Goal: Information Seeking & Learning: Find specific page/section

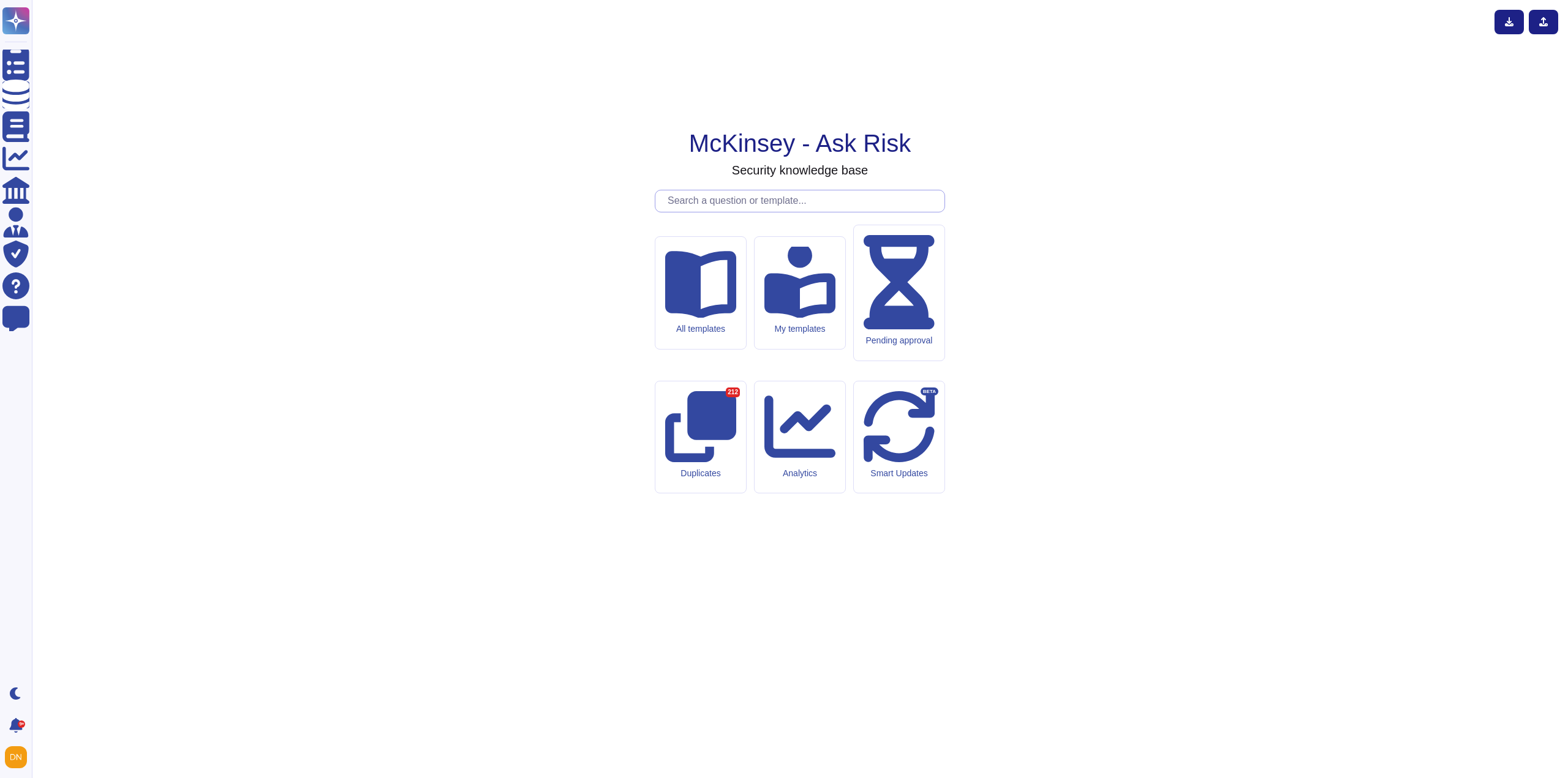
click at [731, 212] on input "text" at bounding box center [802, 201] width 283 height 22
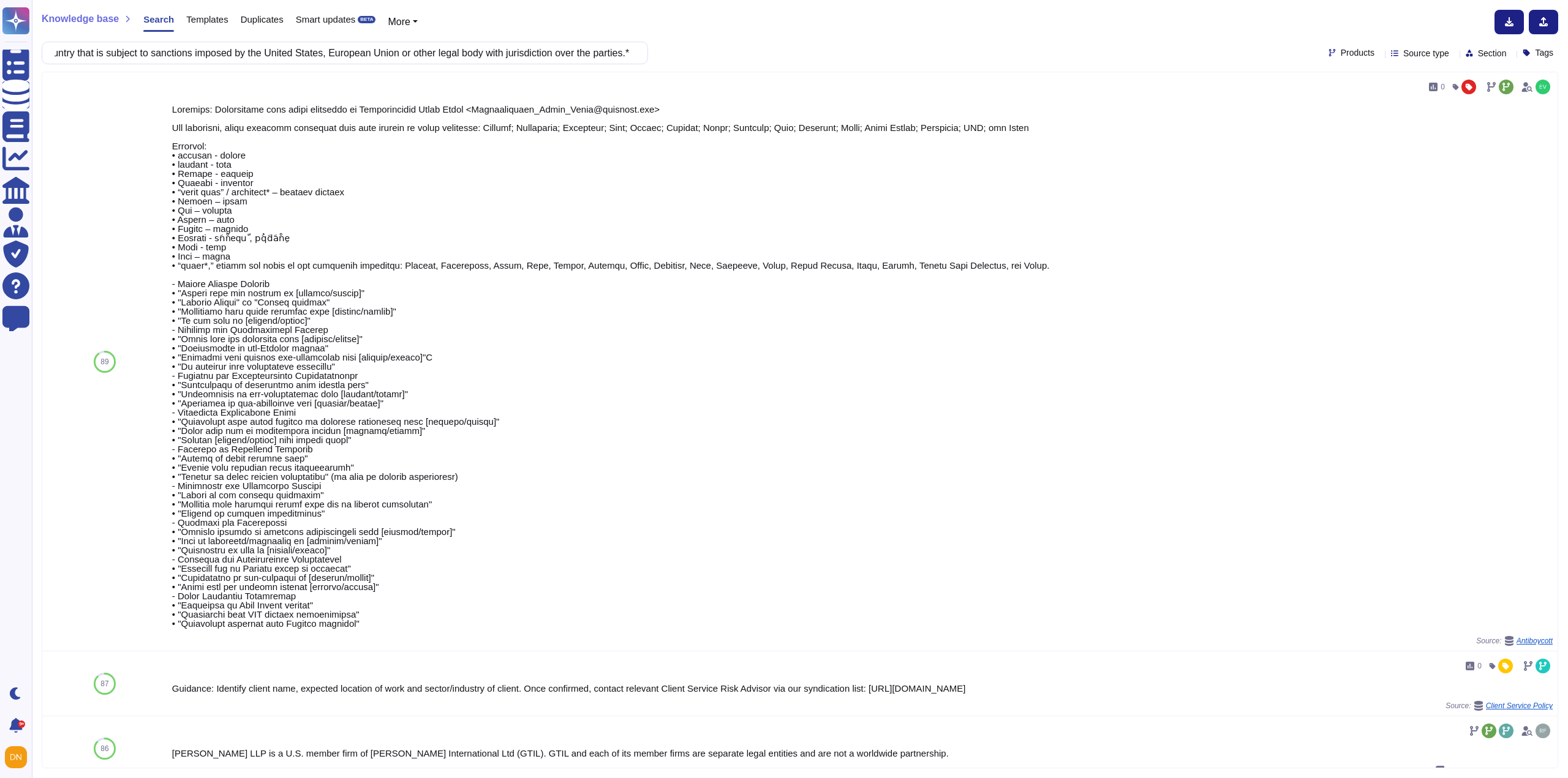
click at [209, 56] on input "The authorized representative of Supplier warrants and represents that based on…" at bounding box center [342, 53] width 587 height 22
click at [81, 54] on input "The authorized representative of Supplier warrants and represents that based on…" at bounding box center [342, 53] width 587 height 22
click at [61, 53] on input "The authorized representative of Supplier warrants and represents that based on…" at bounding box center [342, 53] width 587 height 22
click at [70, 57] on input "The authorized representative of Supplier warrants and represents that based on…" at bounding box center [342, 53] width 587 height 22
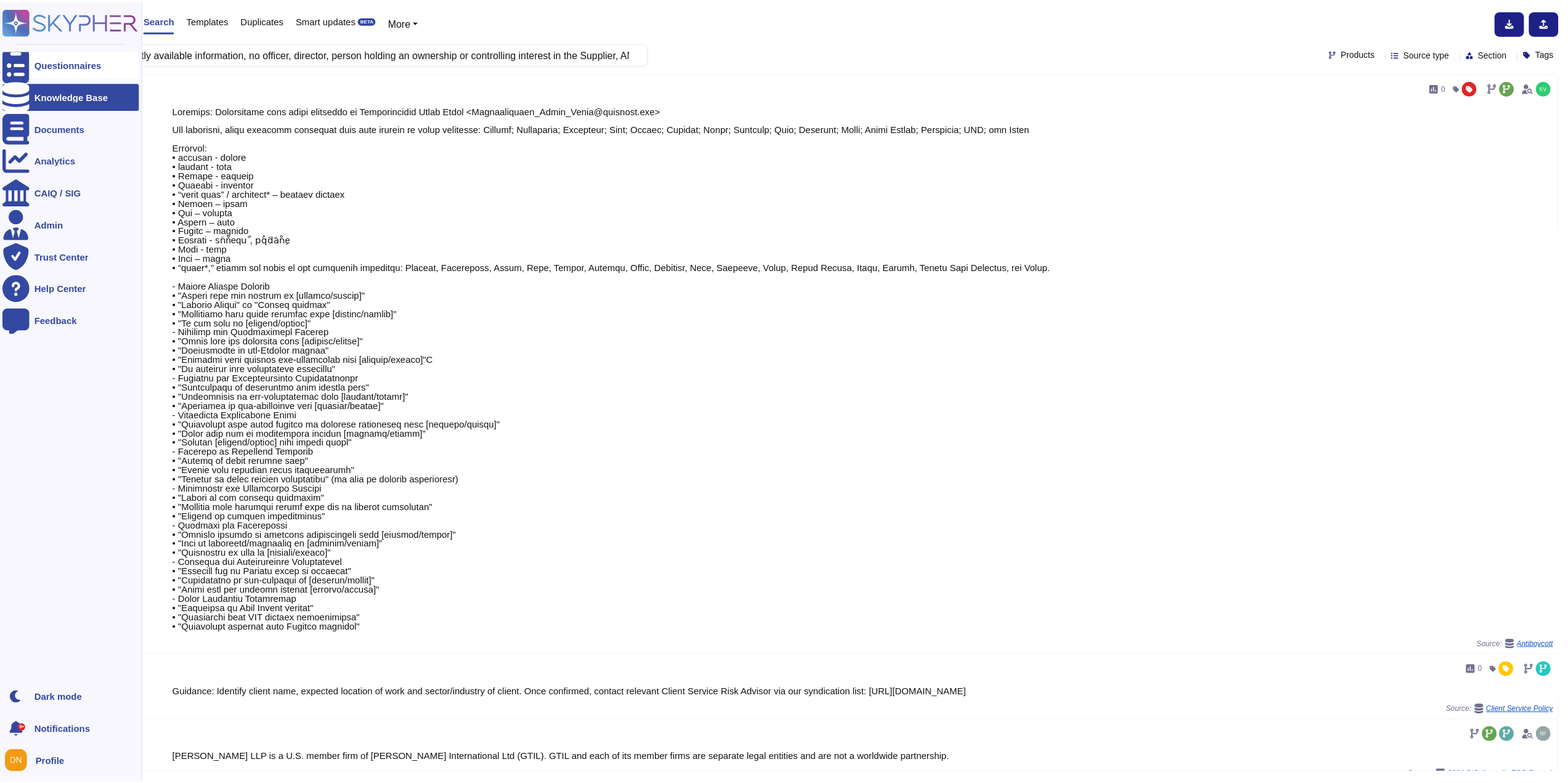
scroll to position [0, 0]
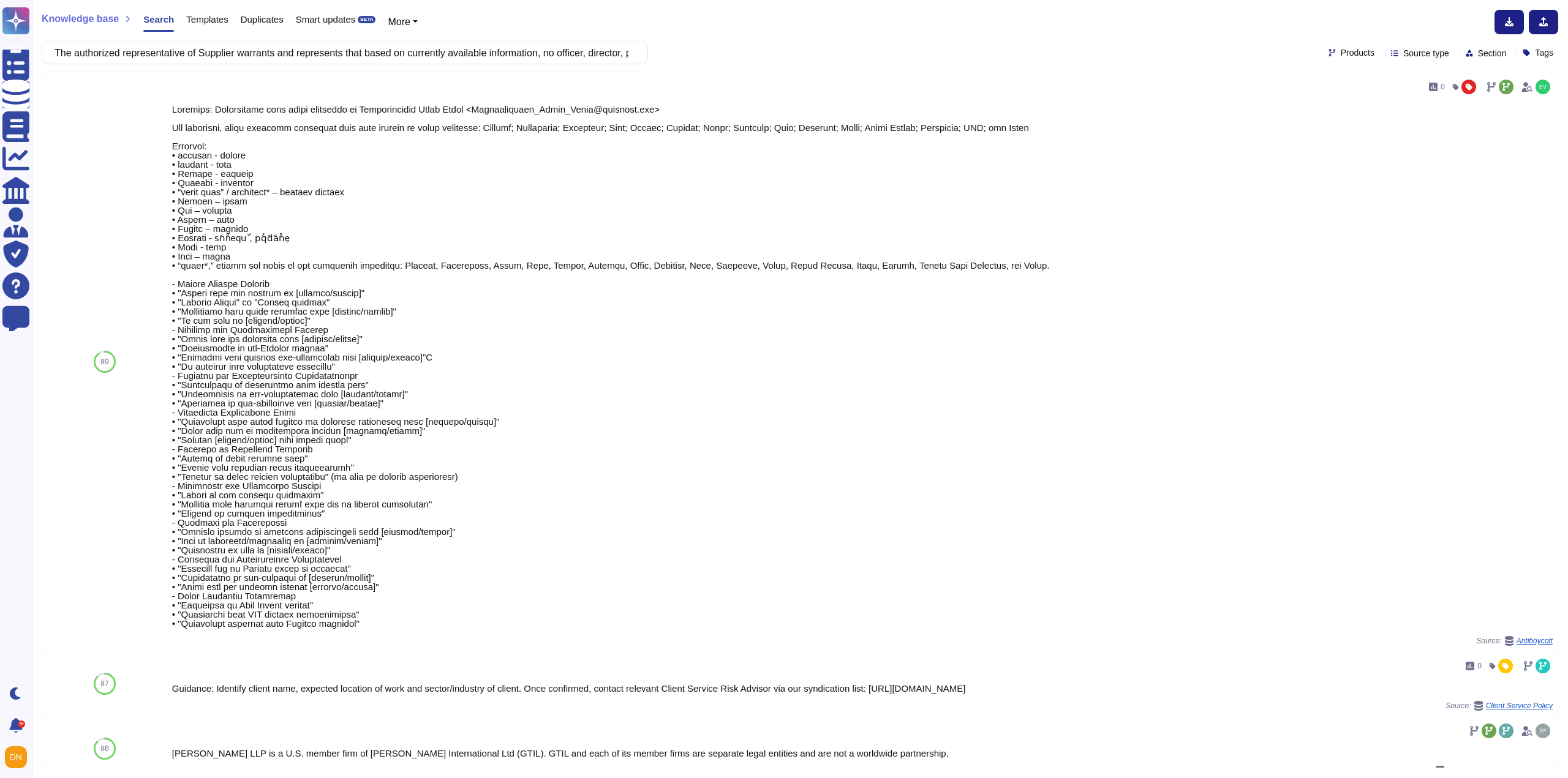
drag, startPoint x: 176, startPoint y: 51, endPoint x: 254, endPoint y: 34, distance: 79.8
click at [254, 34] on div "Knowledge base Search Templates Duplicates Smart updates BETA More The authoriz…" at bounding box center [800, 389] width 1536 height 778
click at [68, 53] on input "The authorized representative of Supplier warrants and represents that based on…" at bounding box center [342, 53] width 587 height 22
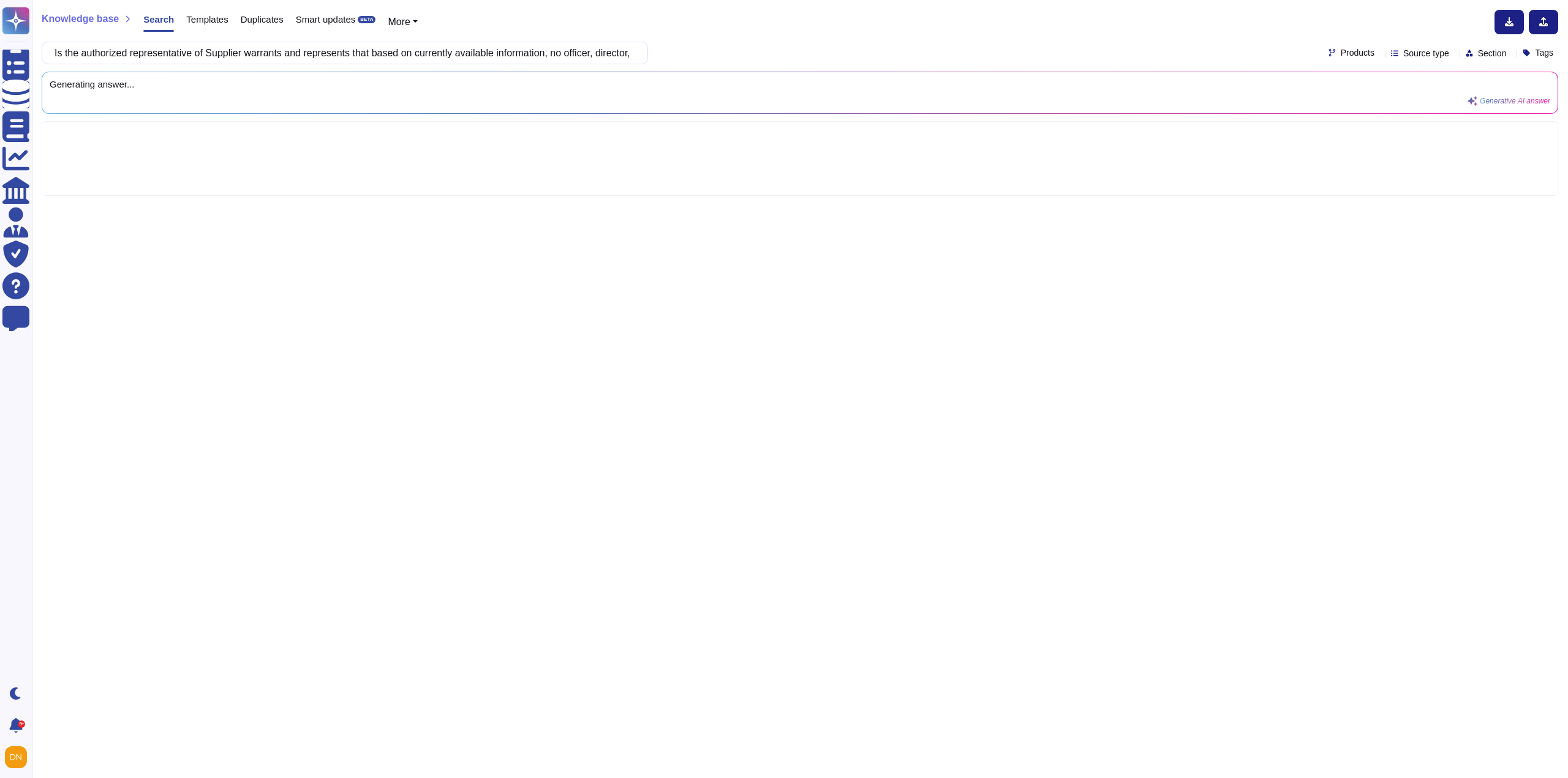
click at [145, 53] on input "Is the authorized representative of Supplier warrants and represents that based…" at bounding box center [342, 53] width 587 height 22
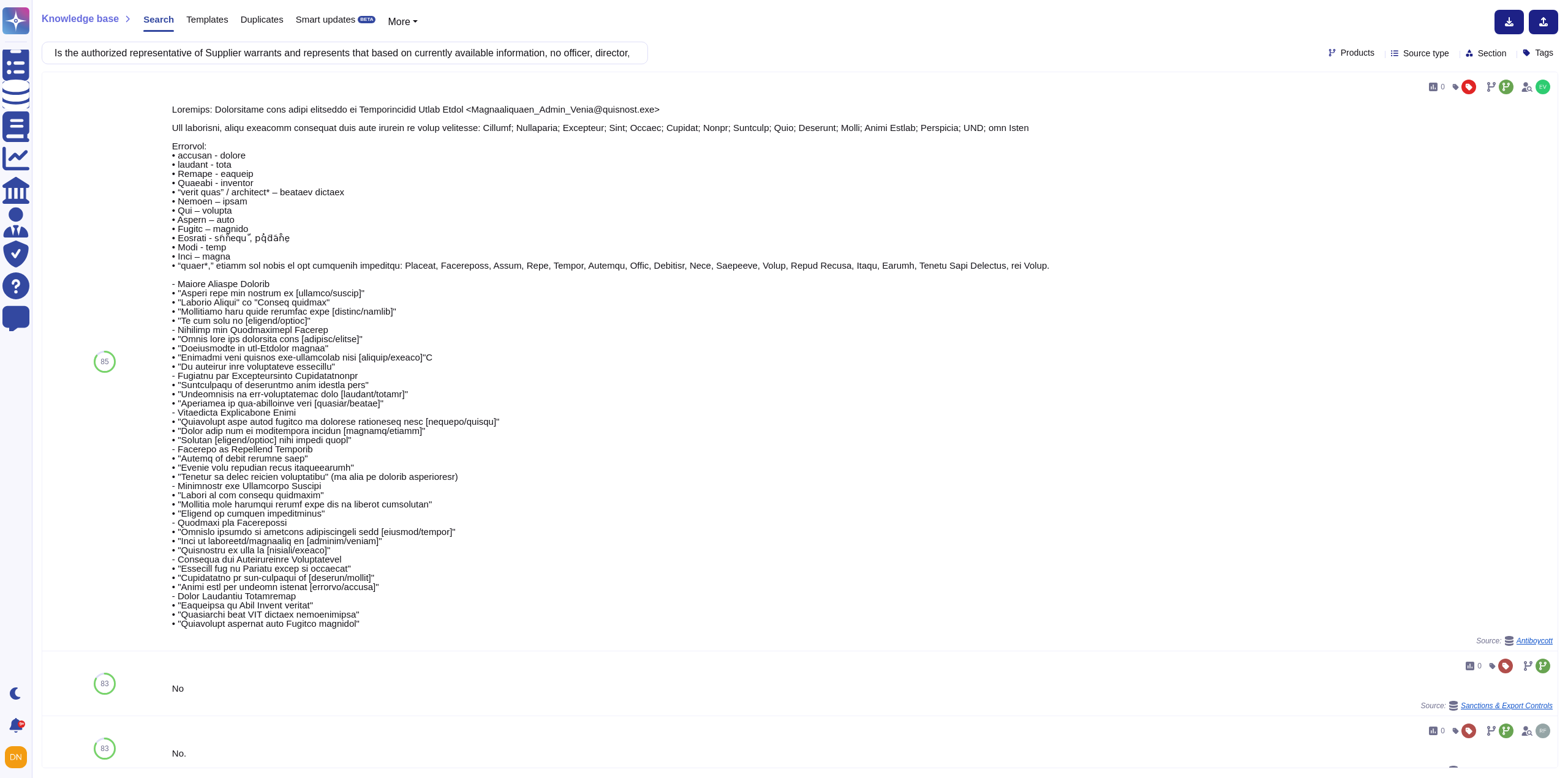
drag, startPoint x: 92, startPoint y: 56, endPoint x: 572, endPoint y: 53, distance: 480.0
click at [572, 53] on input "Is the authorized representative of Supplier warrants and represents that based…" at bounding box center [342, 53] width 587 height 22
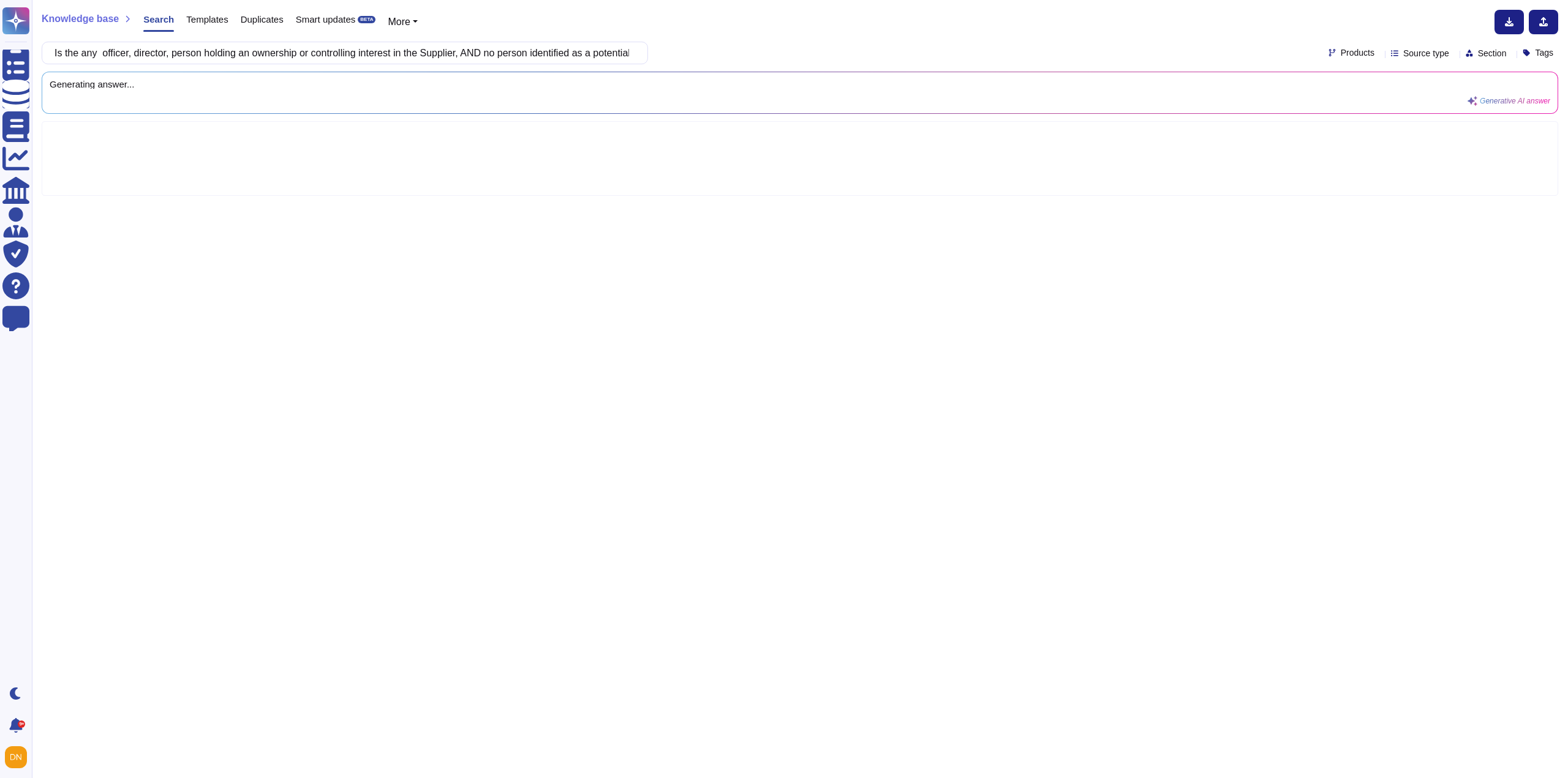
click at [552, 56] on input "Is the any officer, director, person holding an ownership or controlling intere…" at bounding box center [342, 53] width 587 height 22
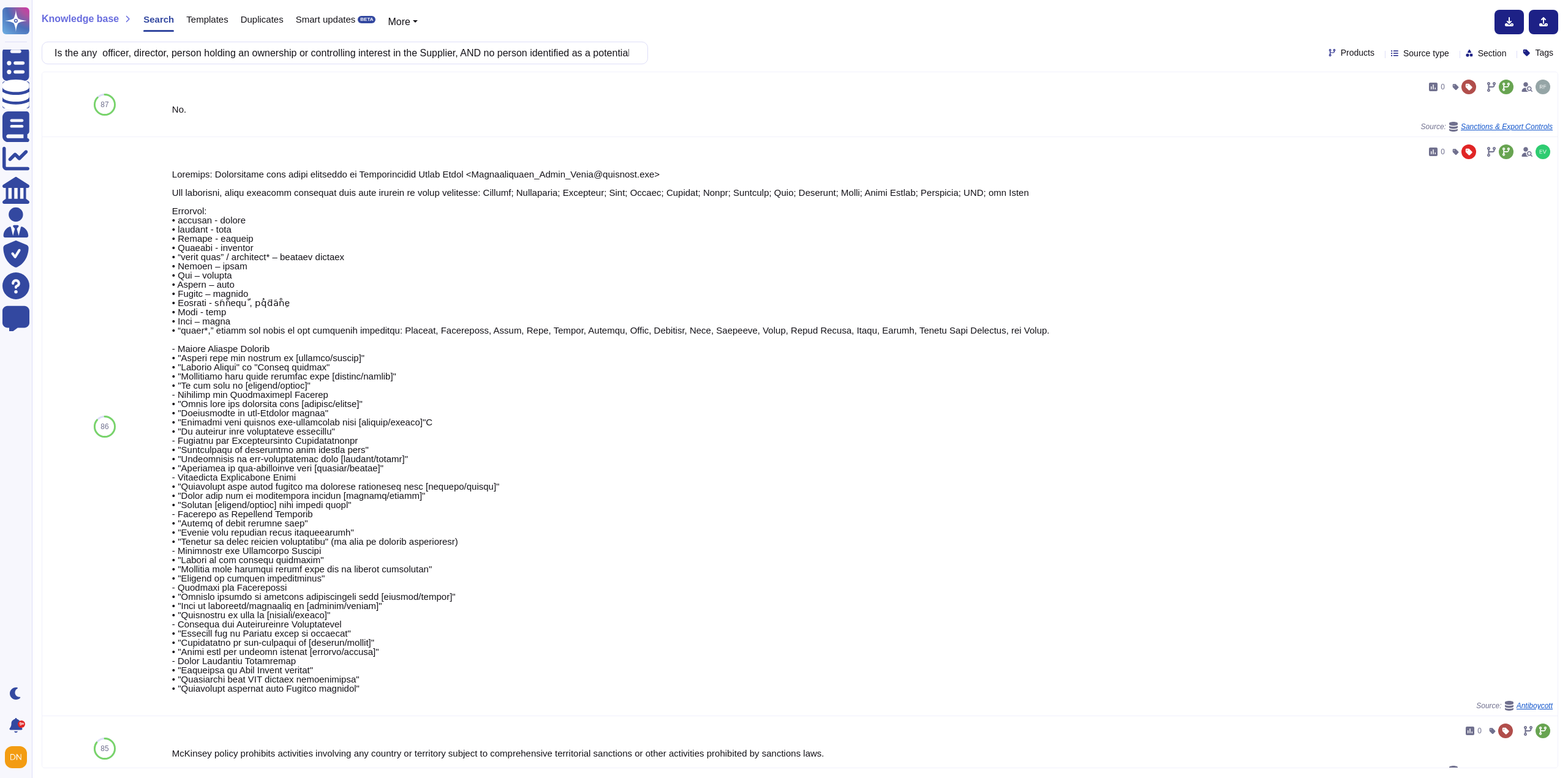
type input "Is the any officer, director, person holding an ownership or controlling intere…"
click at [213, 28] on div "Templates" at bounding box center [201, 22] width 54 height 25
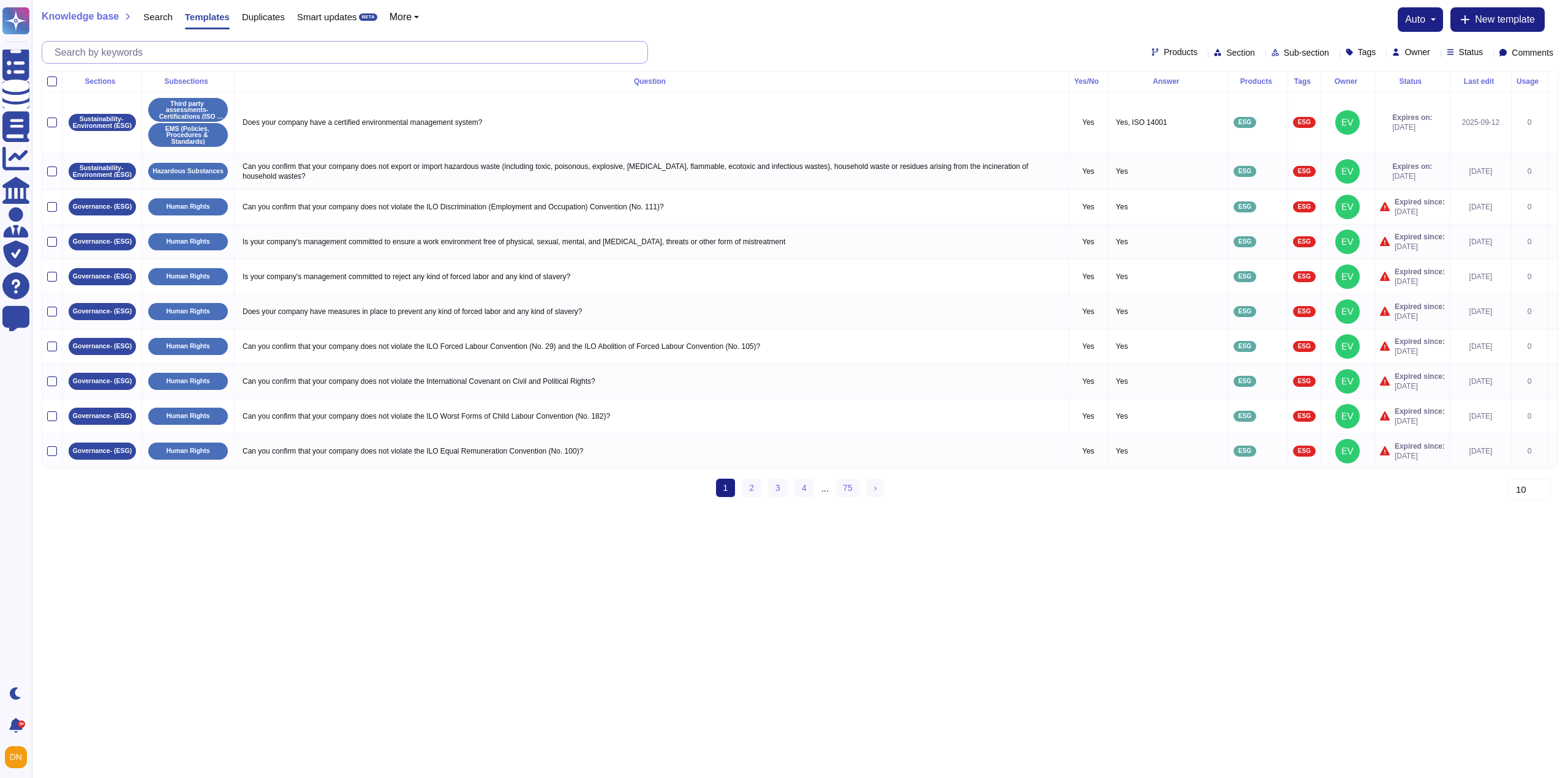
click at [401, 51] on input "text" at bounding box center [348, 52] width 599 height 22
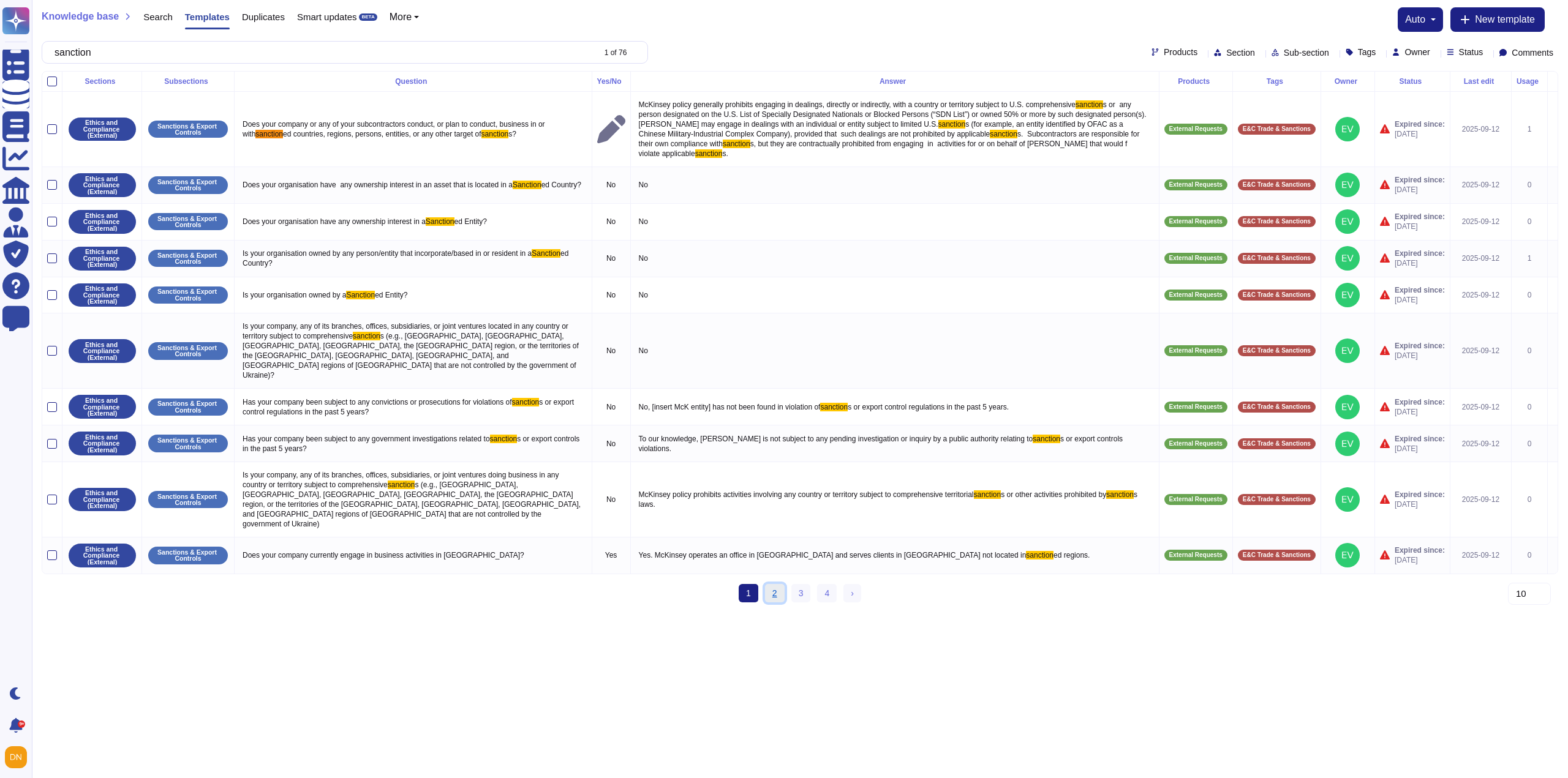
type input "sanction"
click at [775, 584] on link "2" at bounding box center [775, 593] width 19 height 19
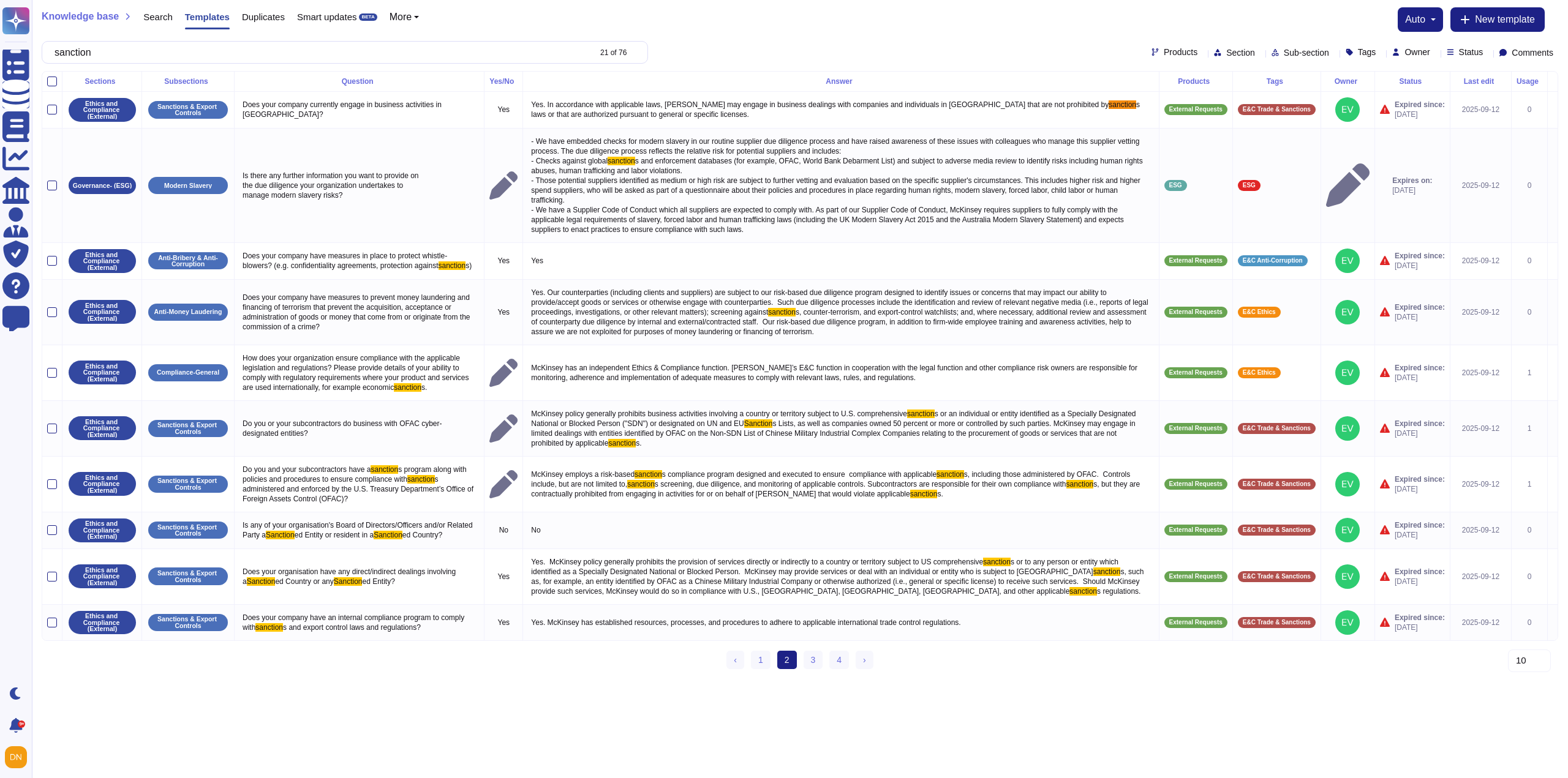
click at [463, 679] on html "Questionnaires Knowledge Base Documents Analytics CAIQ / SIG Admin Trust Center…" at bounding box center [784, 339] width 1568 height 679
click at [815, 669] on link "3" at bounding box center [813, 659] width 19 height 19
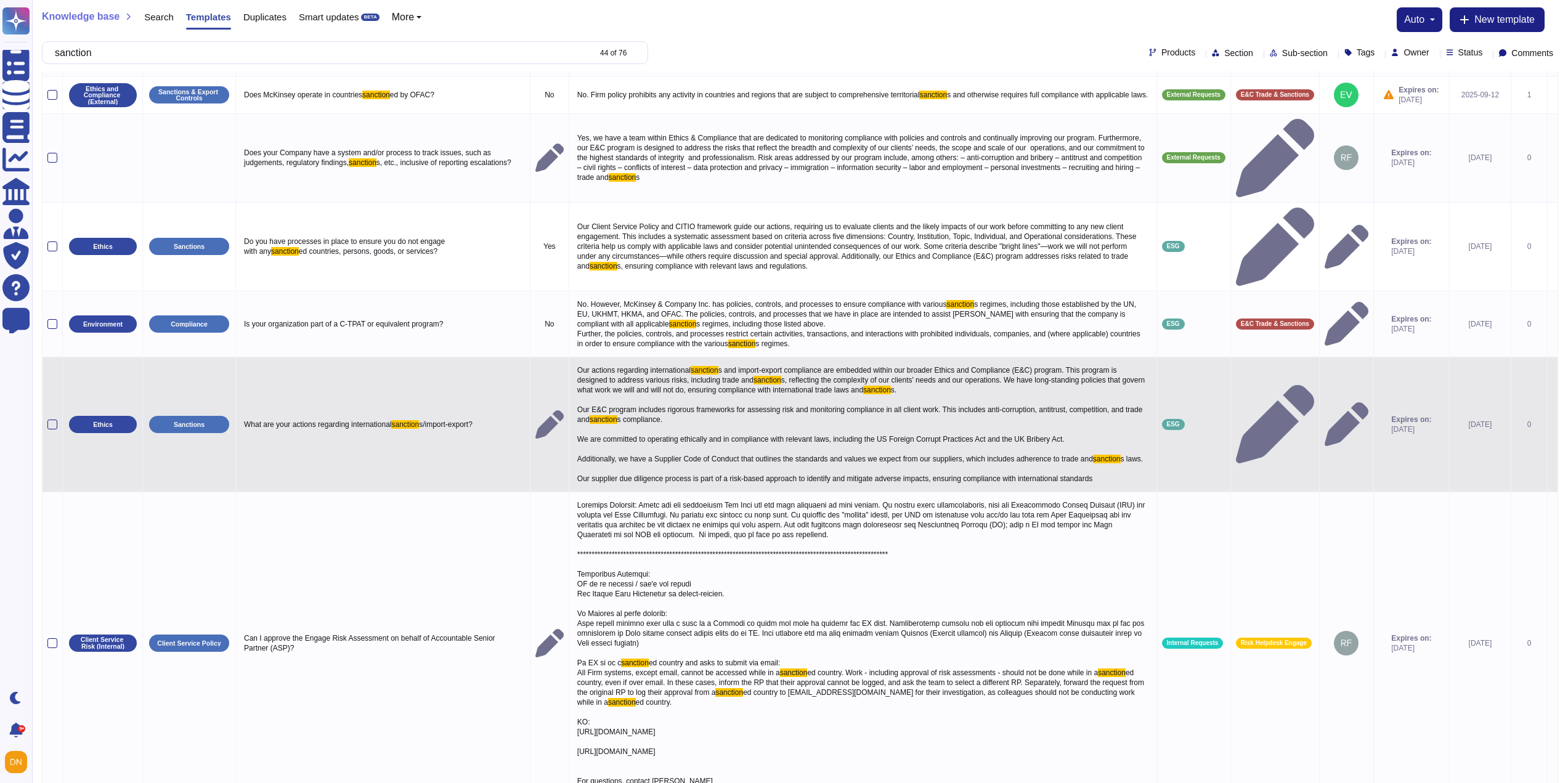
scroll to position [224, 0]
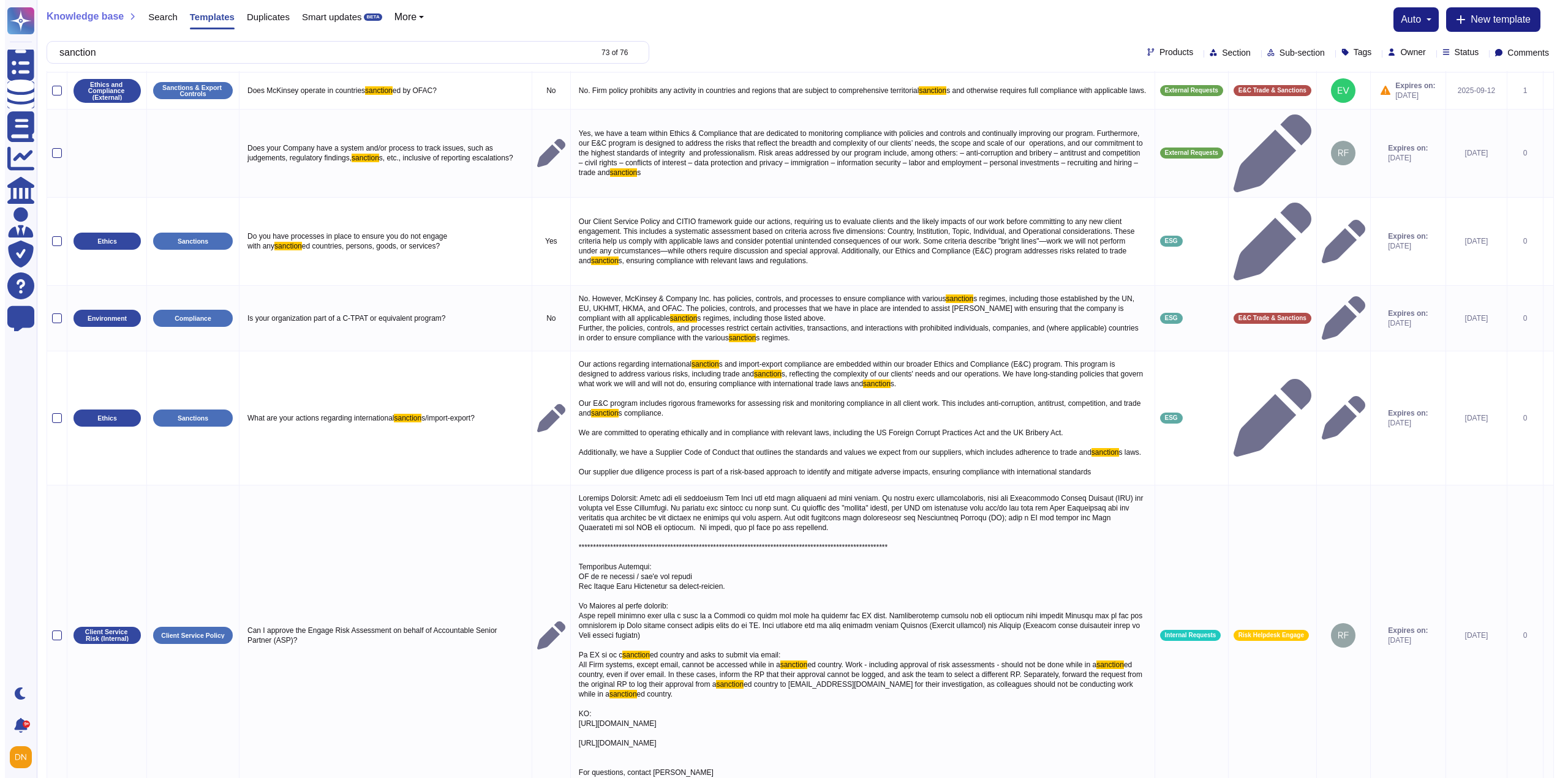
scroll to position [0, 0]
